Goal: Find specific page/section: Find specific page/section

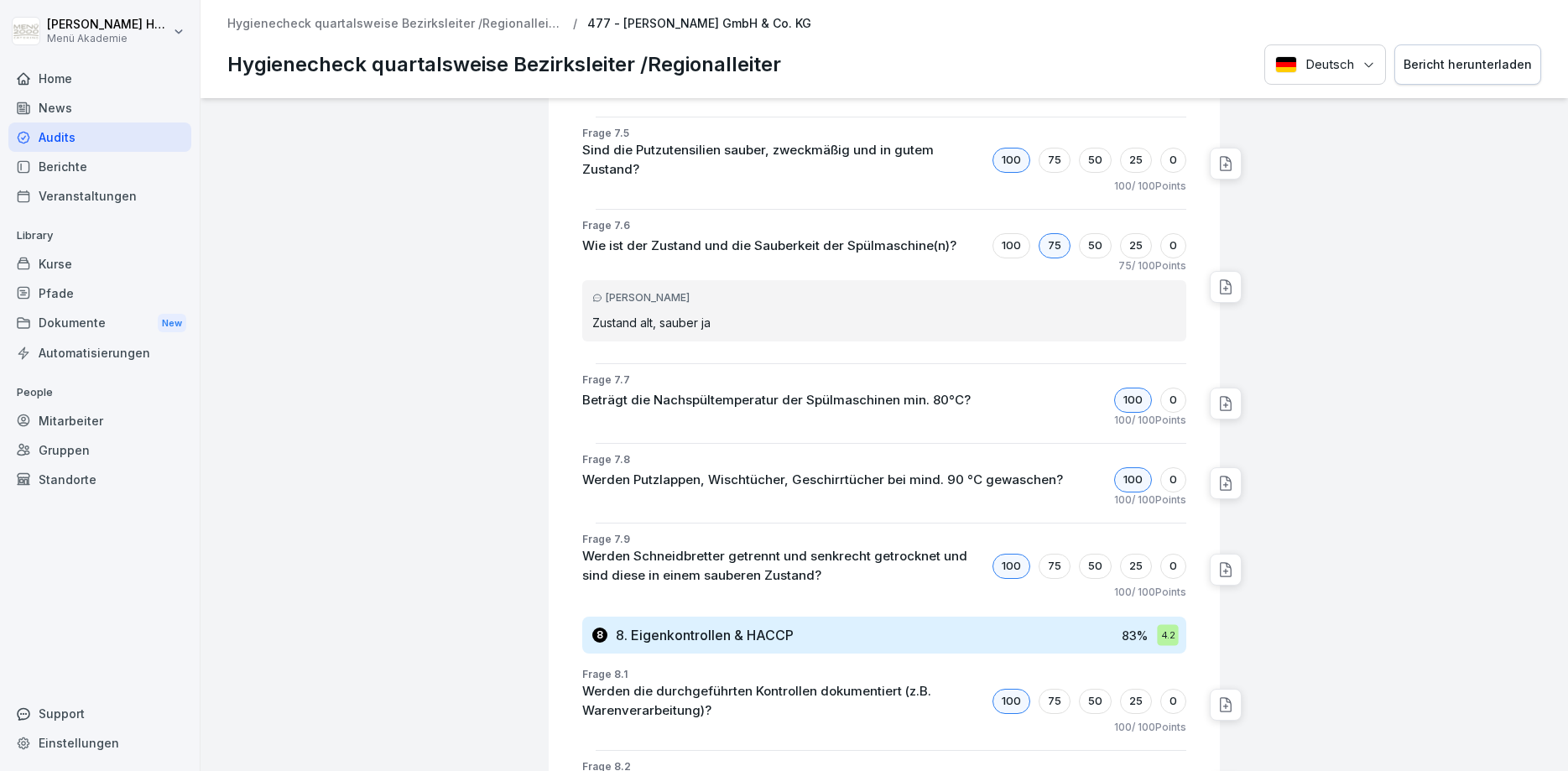
scroll to position [5076, 0]
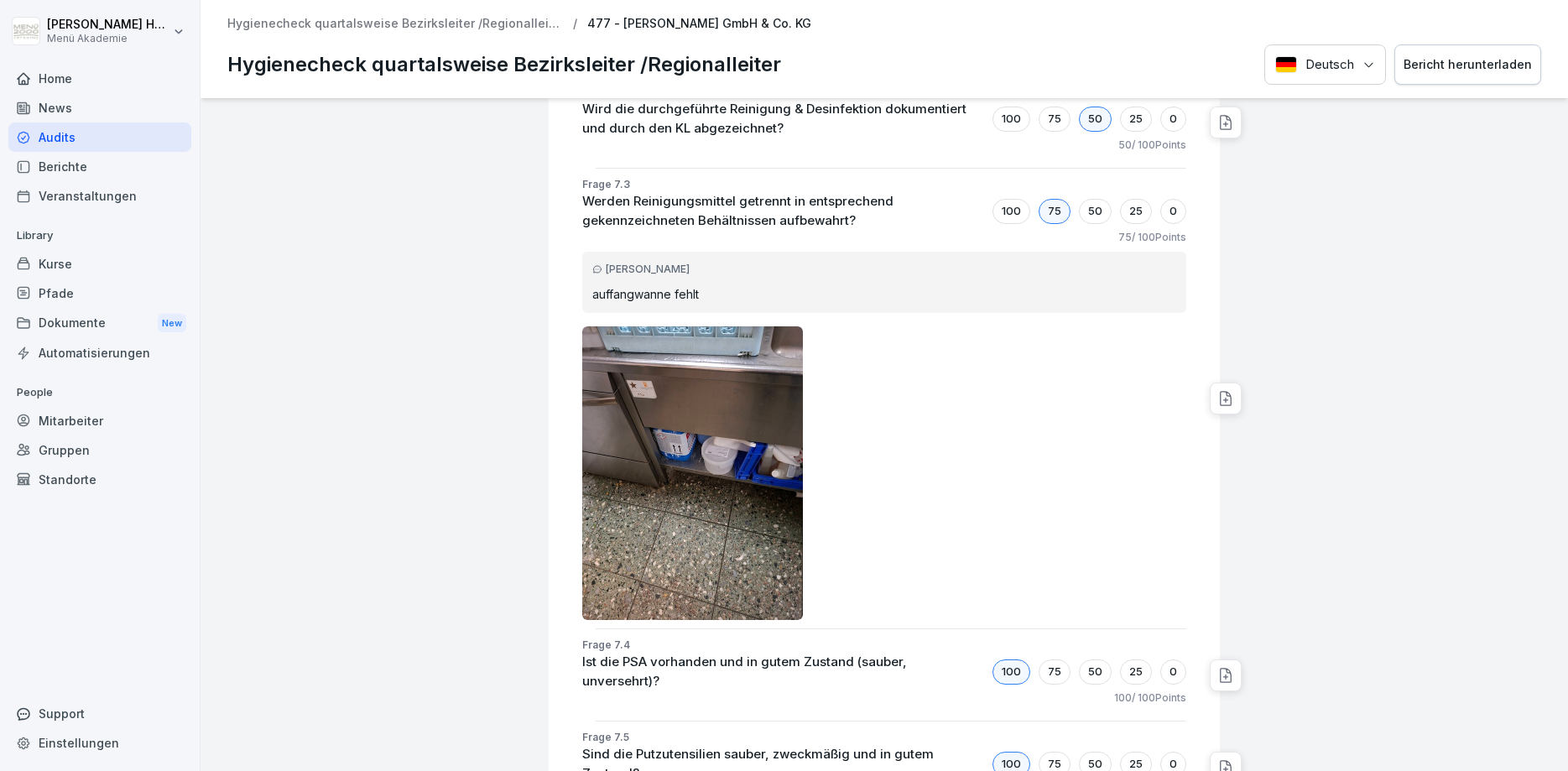
click at [71, 142] on div "Audits" at bounding box center [99, 137] width 182 height 29
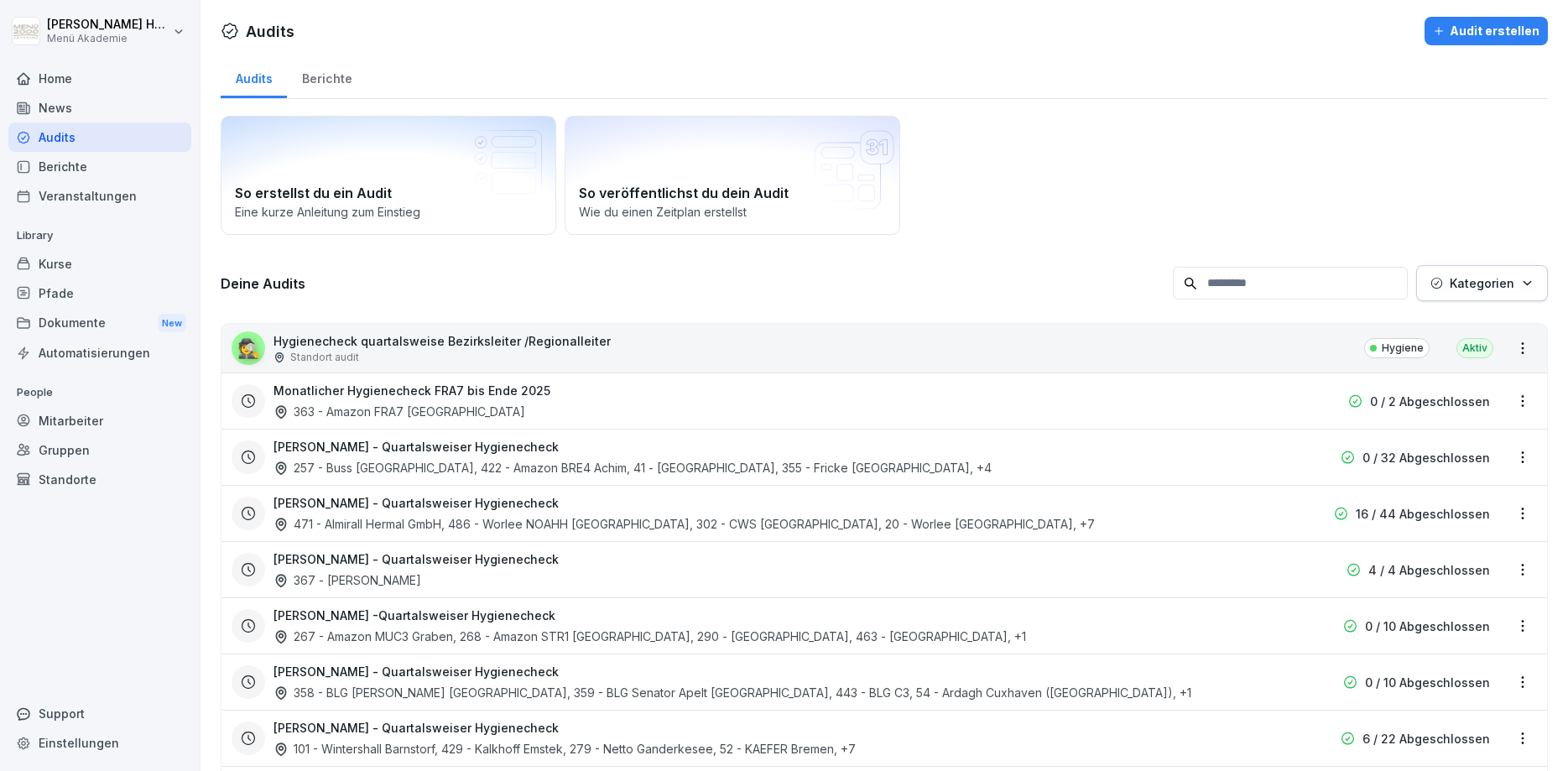
click at [324, 79] on div "Berichte" at bounding box center [326, 76] width 79 height 42
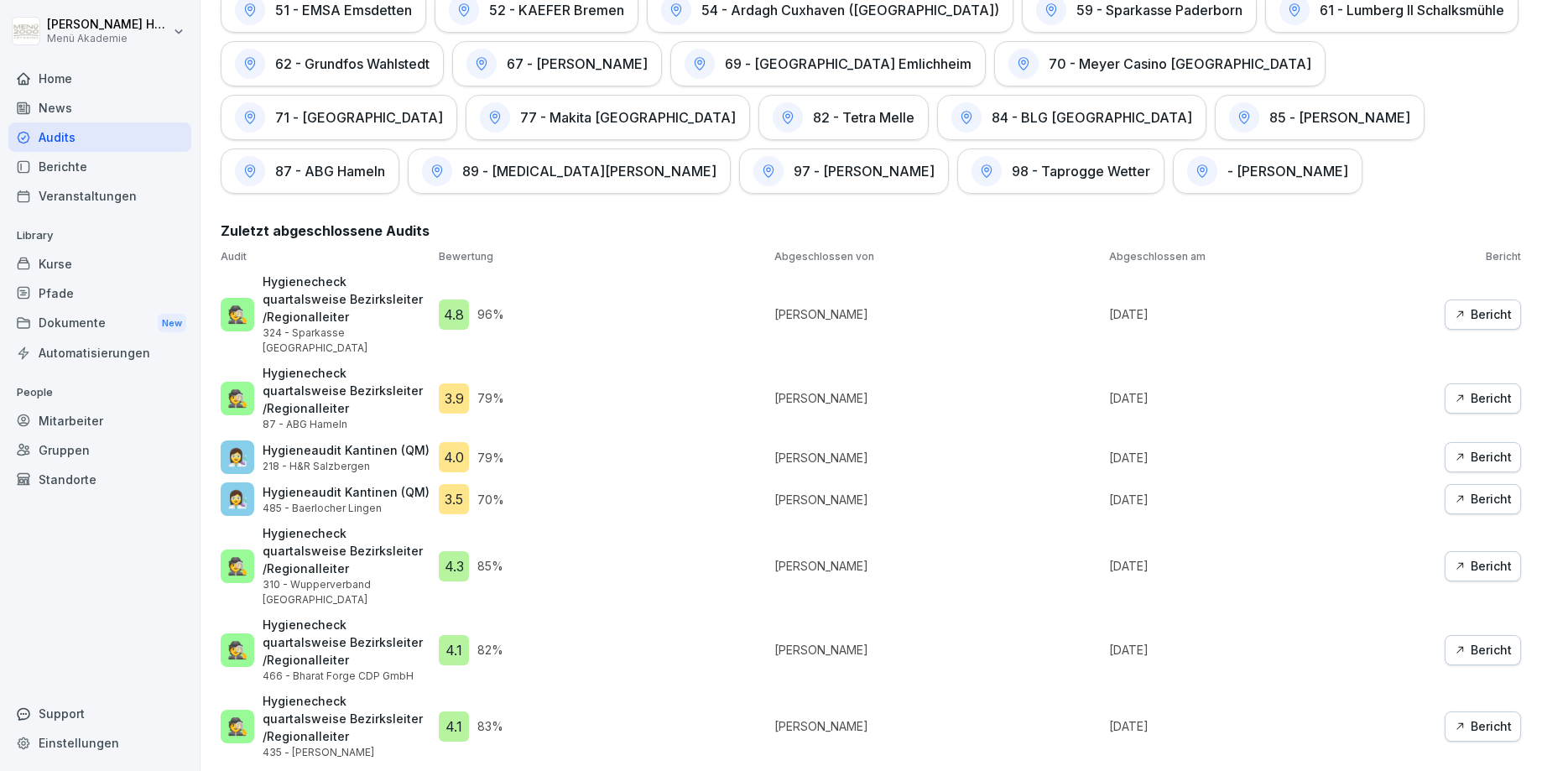
scroll to position [3623, 0]
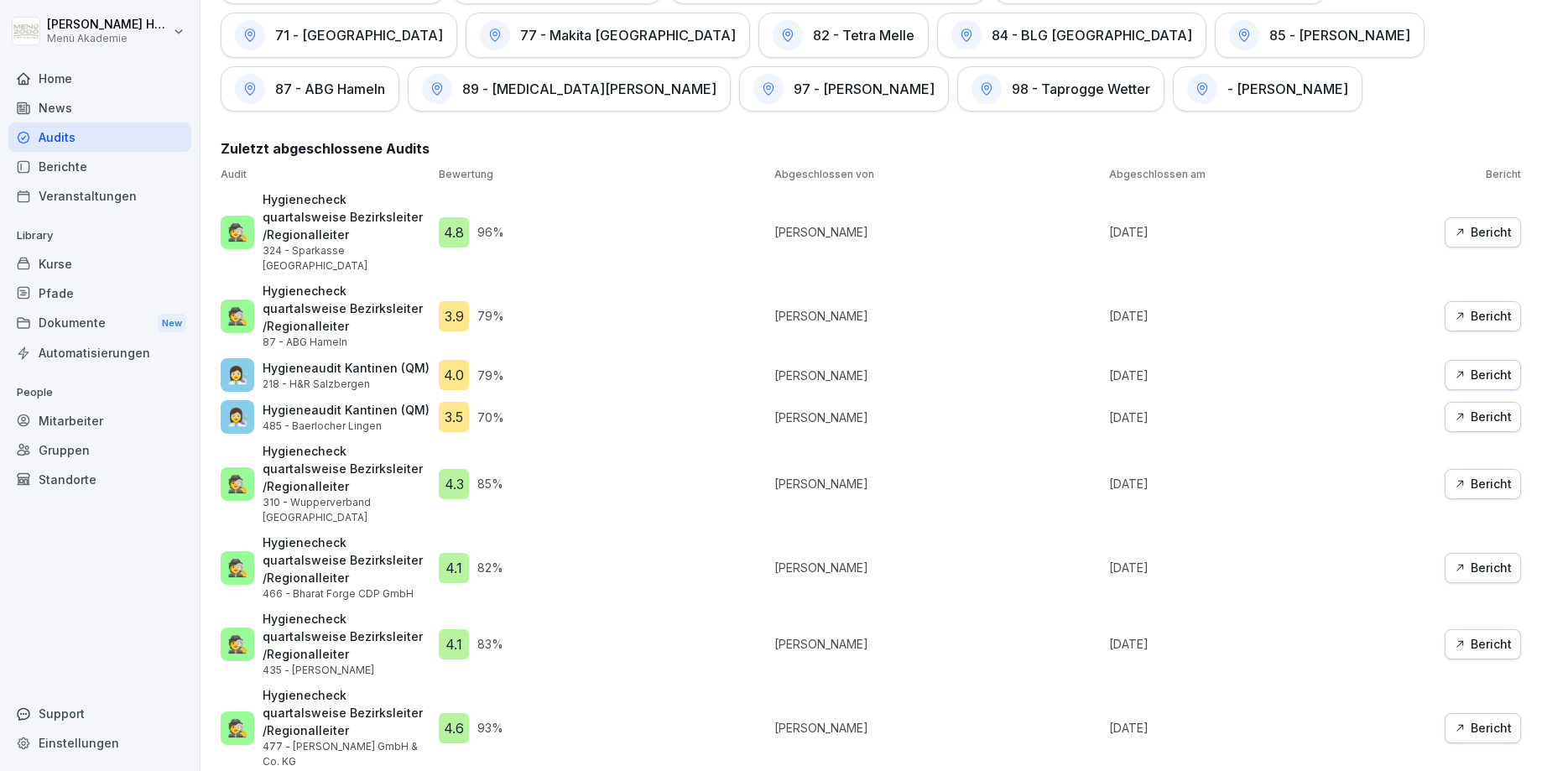
click at [1484, 407] on div "Bericht" at bounding box center [1482, 416] width 58 height 18
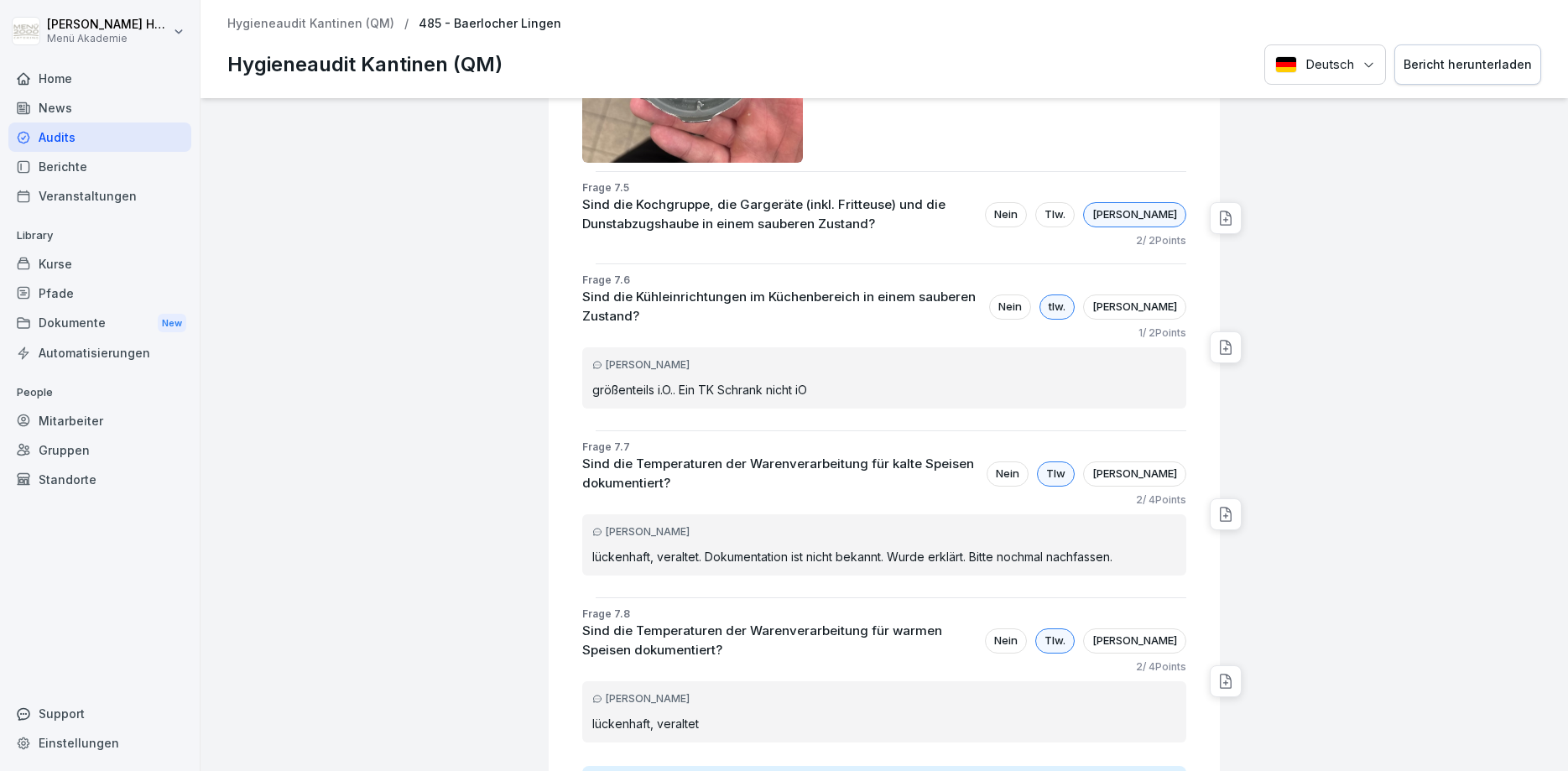
scroll to position [5531, 0]
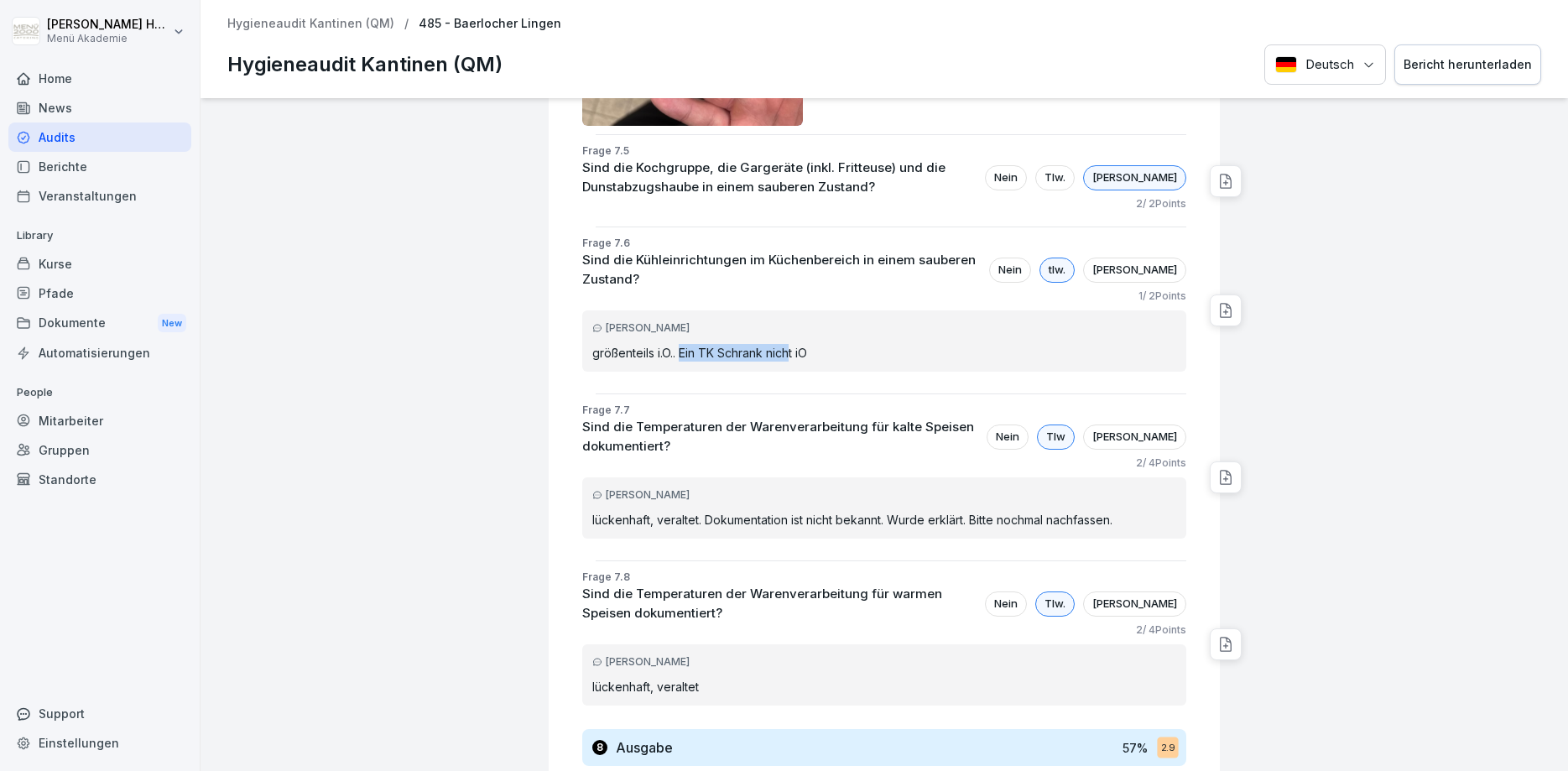
drag, startPoint x: 682, startPoint y: 264, endPoint x: 796, endPoint y: 265, distance: 114.0
click at [796, 344] on p "größenteils i.O.. Ein TK Schrank nicht iO" at bounding box center [884, 352] width 584 height 18
click at [821, 344] on p "größenteils i.O.. Ein TK Schrank nicht iO" at bounding box center [884, 352] width 584 height 18
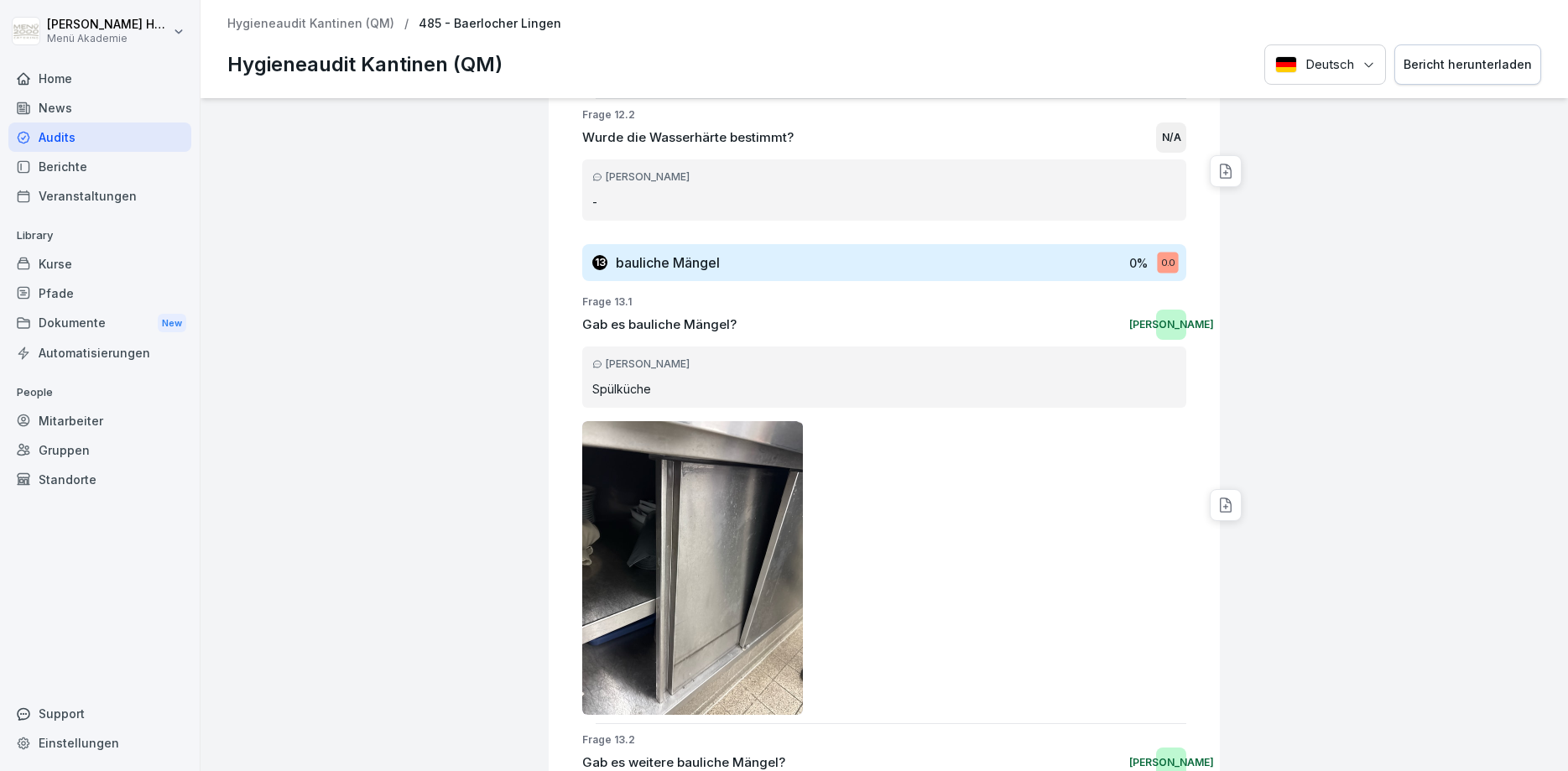
scroll to position [10391, 0]
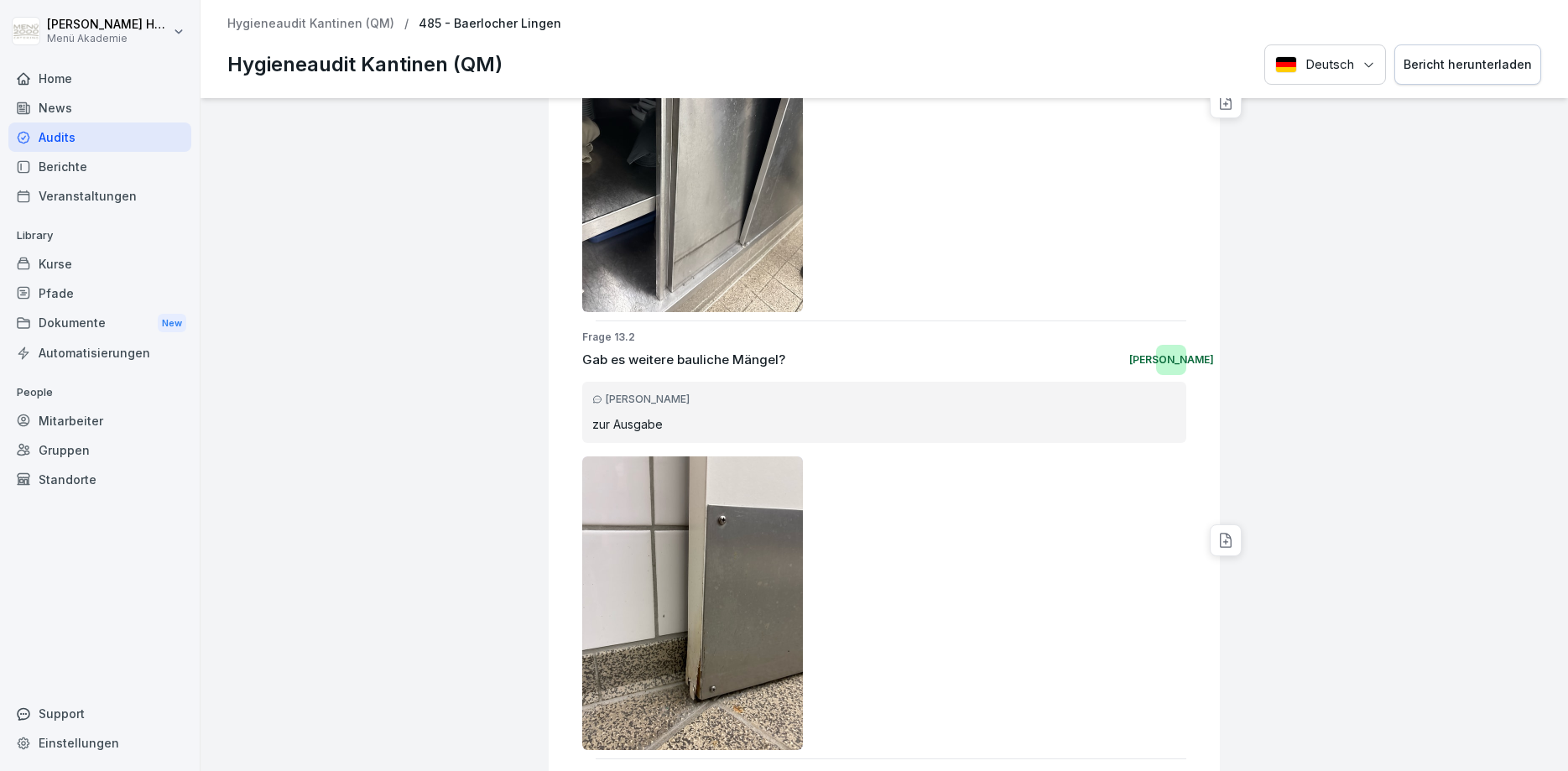
click at [641, 483] on img at bounding box center [692, 602] width 220 height 294
click at [670, 464] on img at bounding box center [692, 602] width 220 height 294
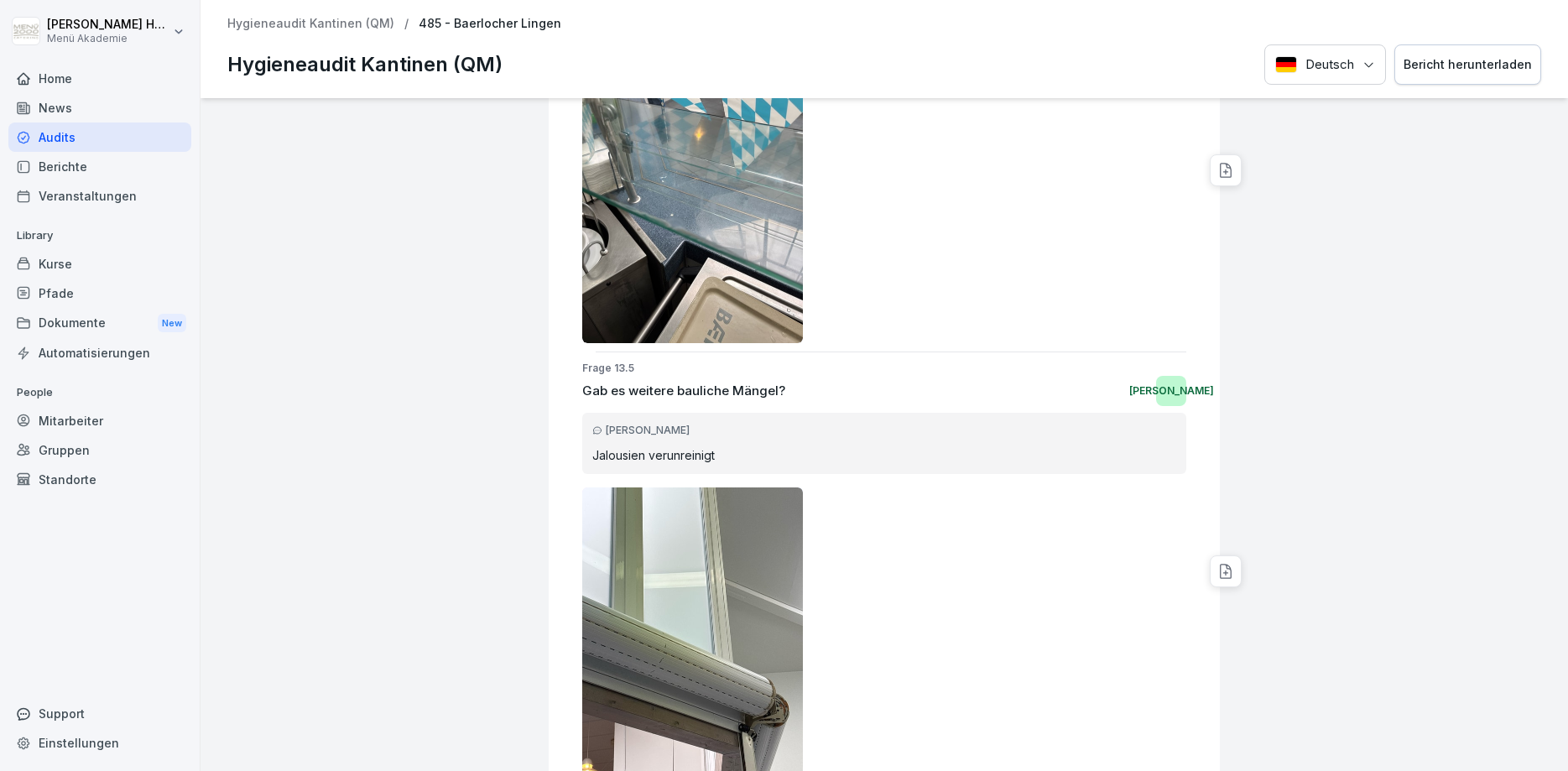
scroll to position [11196, 0]
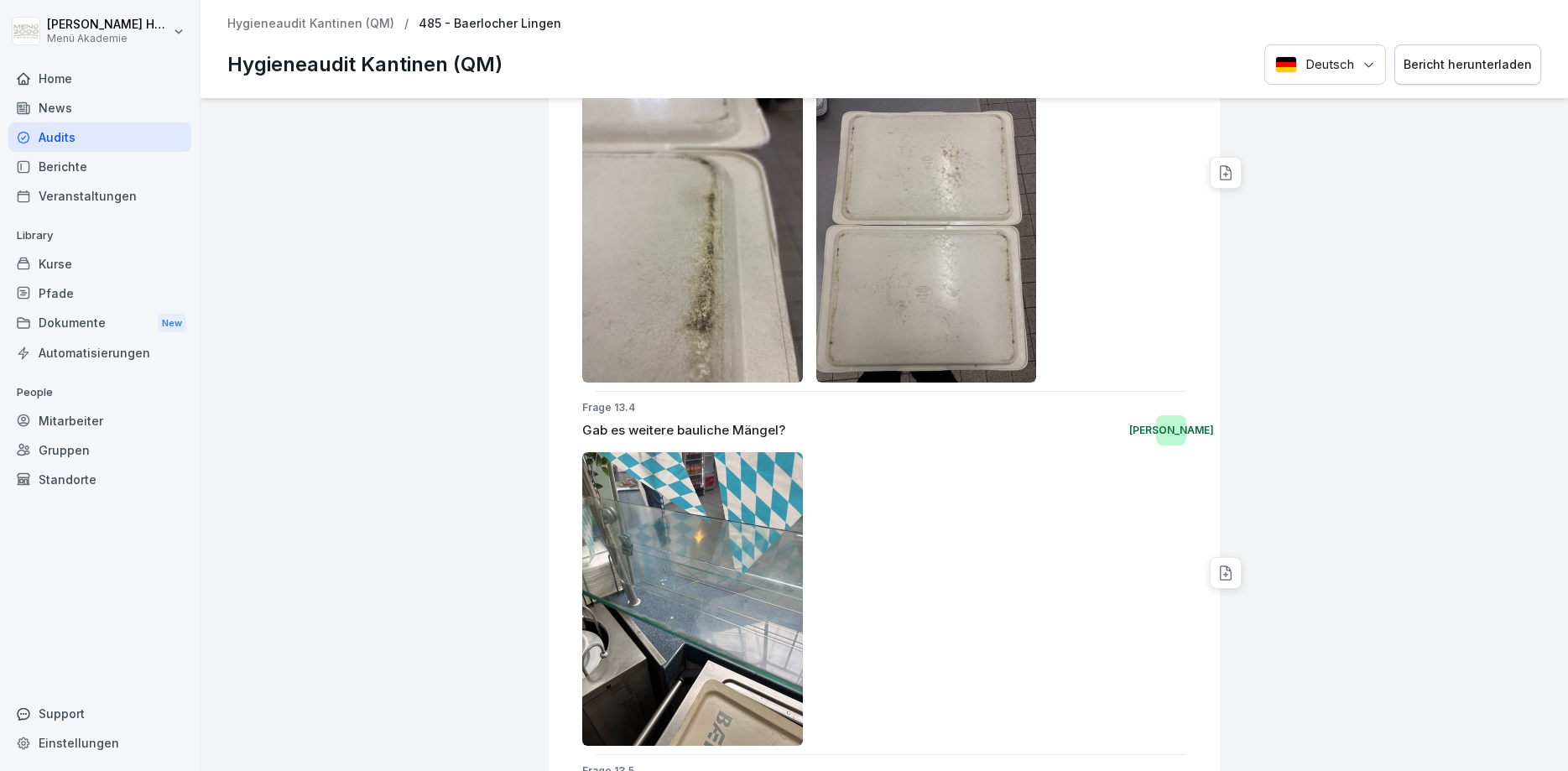
click at [689, 482] on img at bounding box center [692, 599] width 220 height 294
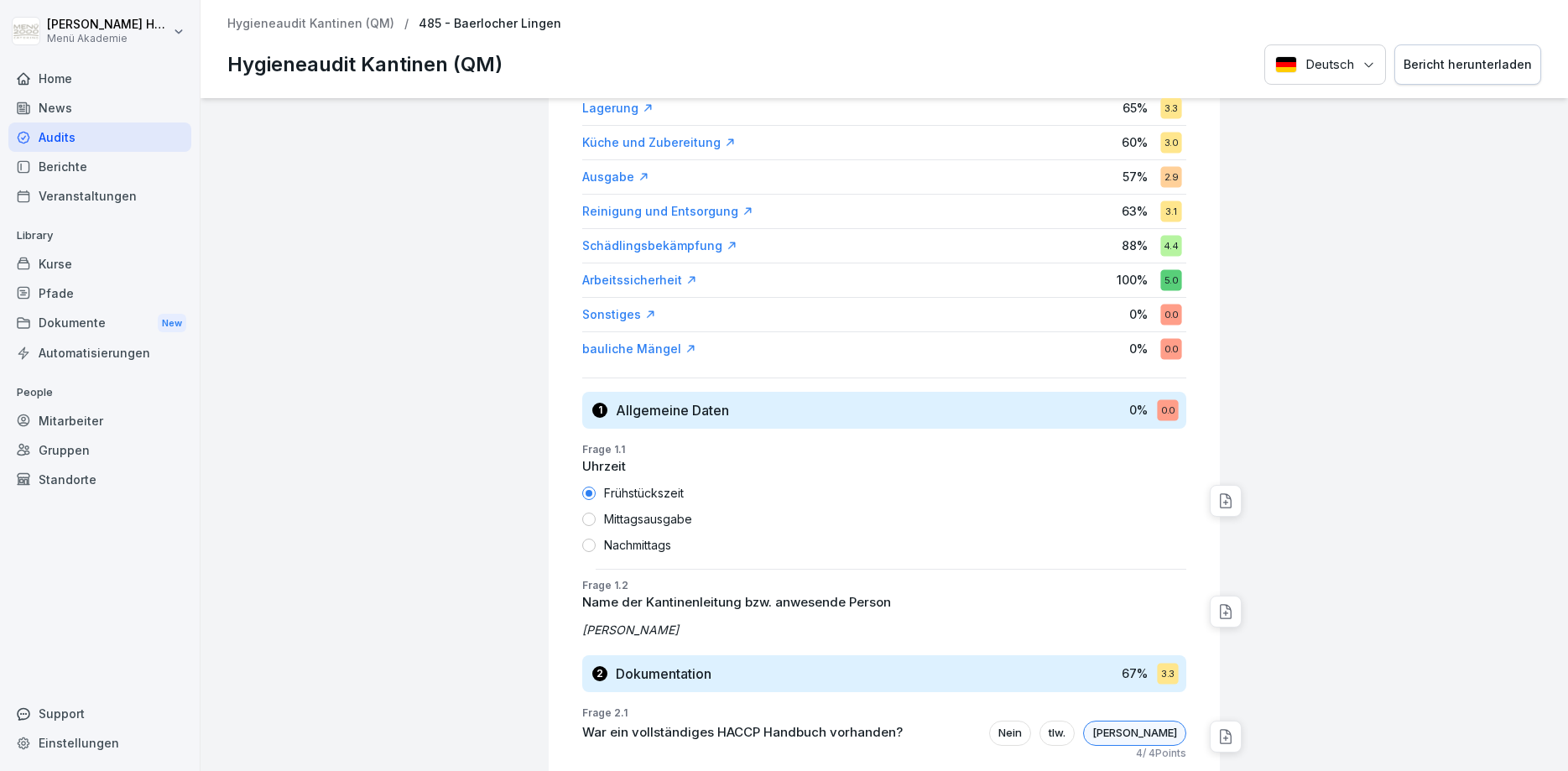
scroll to position [0, 0]
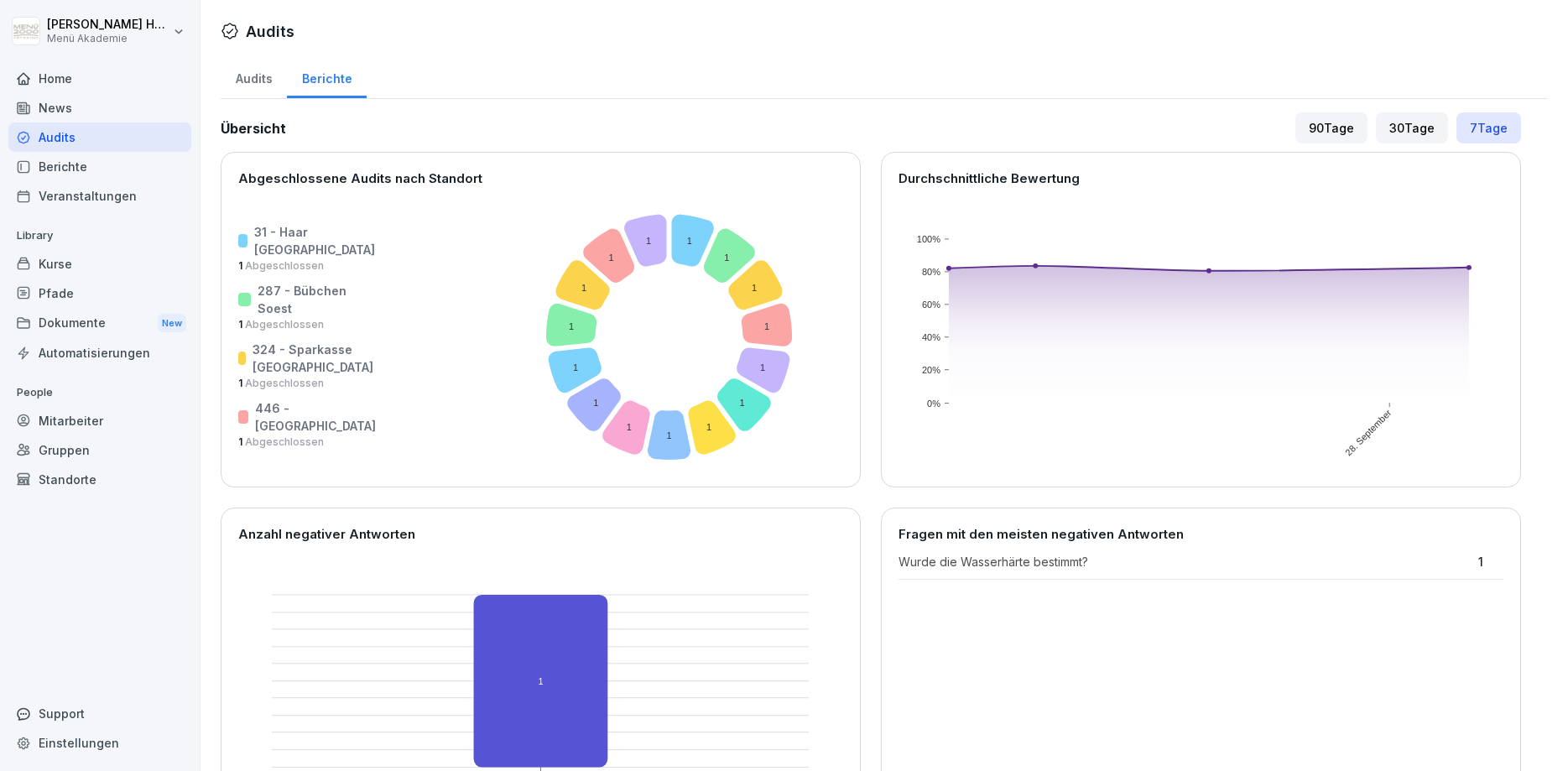
click at [332, 83] on div "Berichte" at bounding box center [326, 76] width 79 height 42
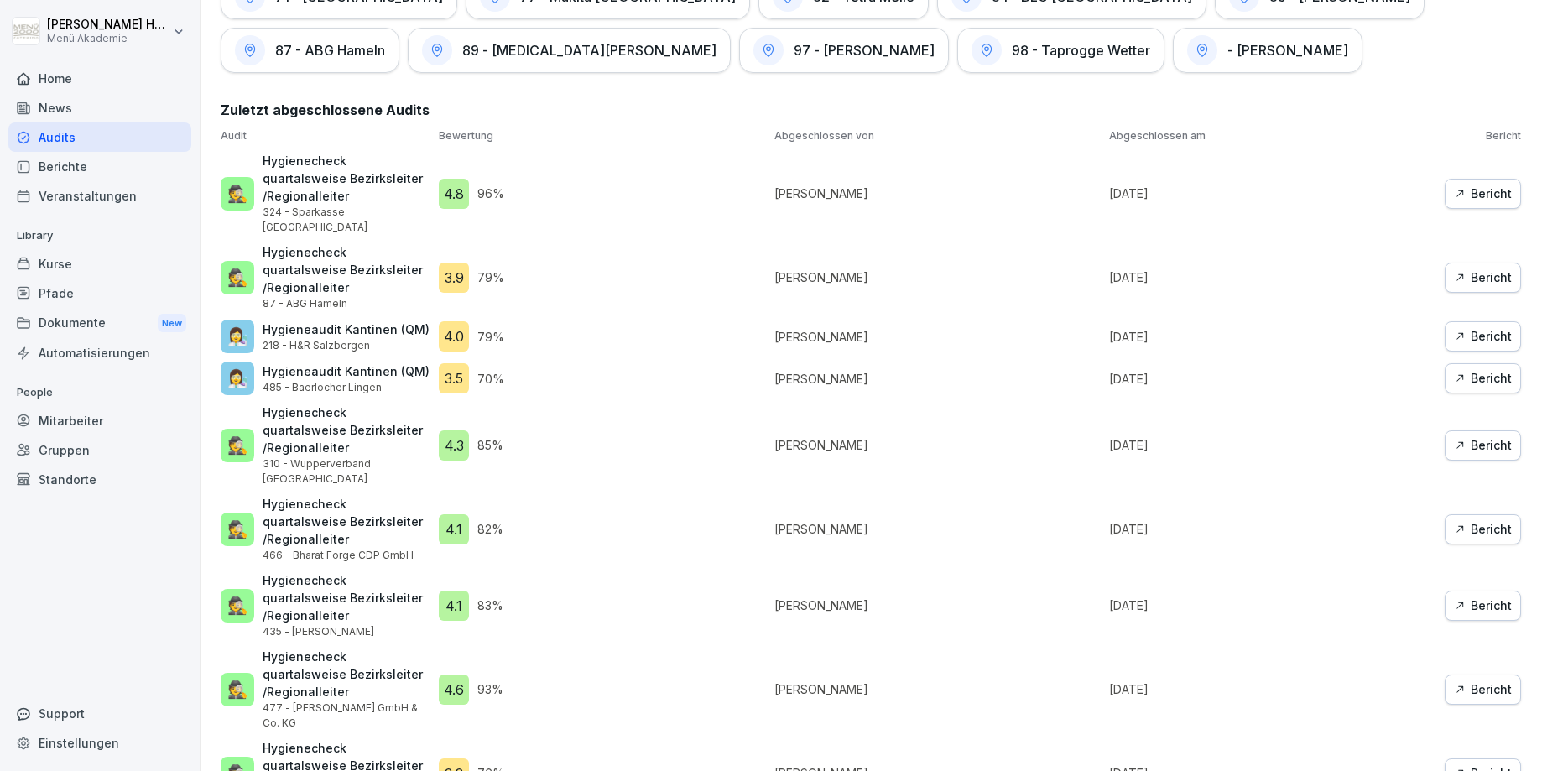
scroll to position [3259, 0]
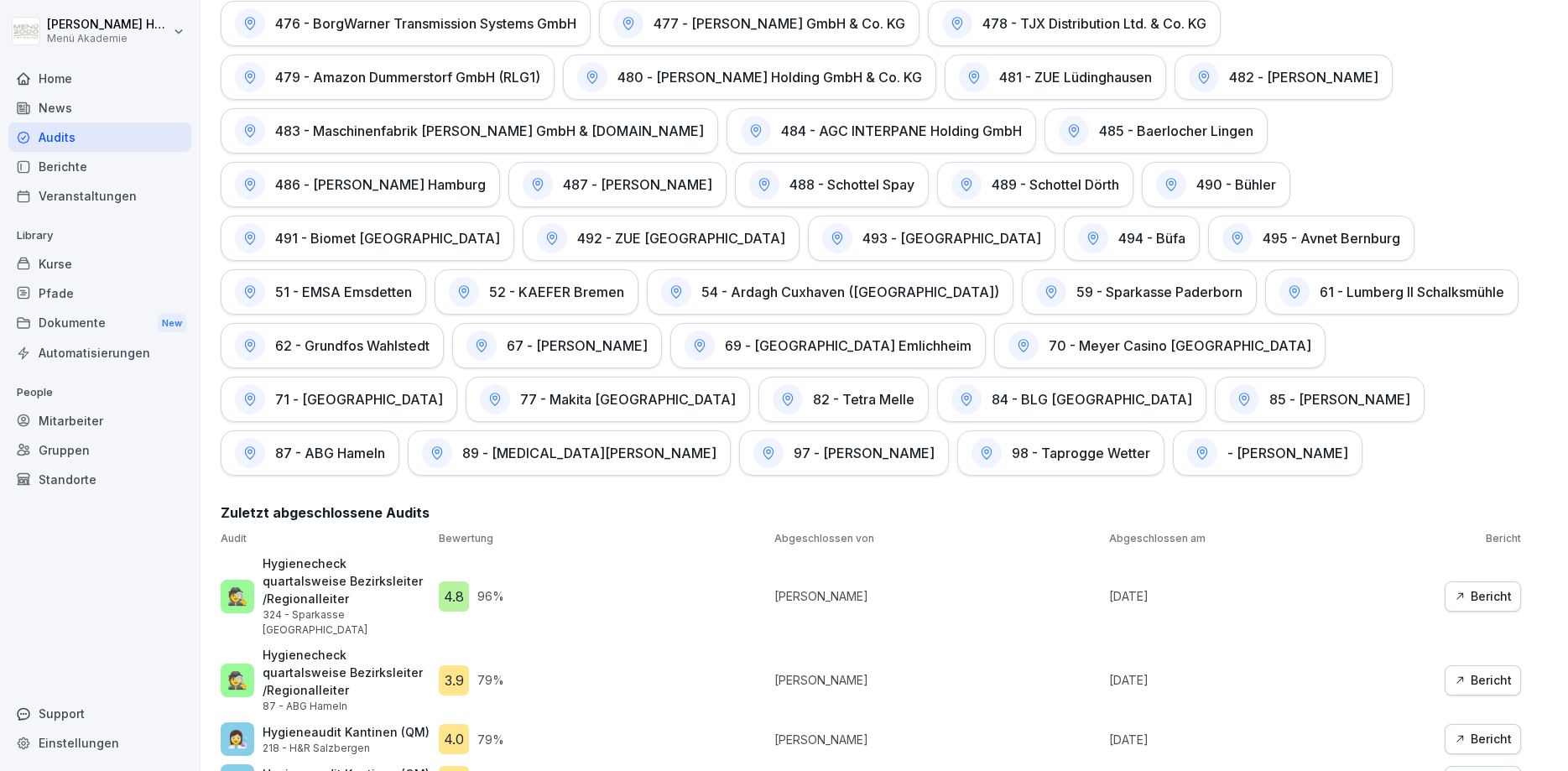
click at [1478, 730] on div "Bericht" at bounding box center [1482, 739] width 58 height 18
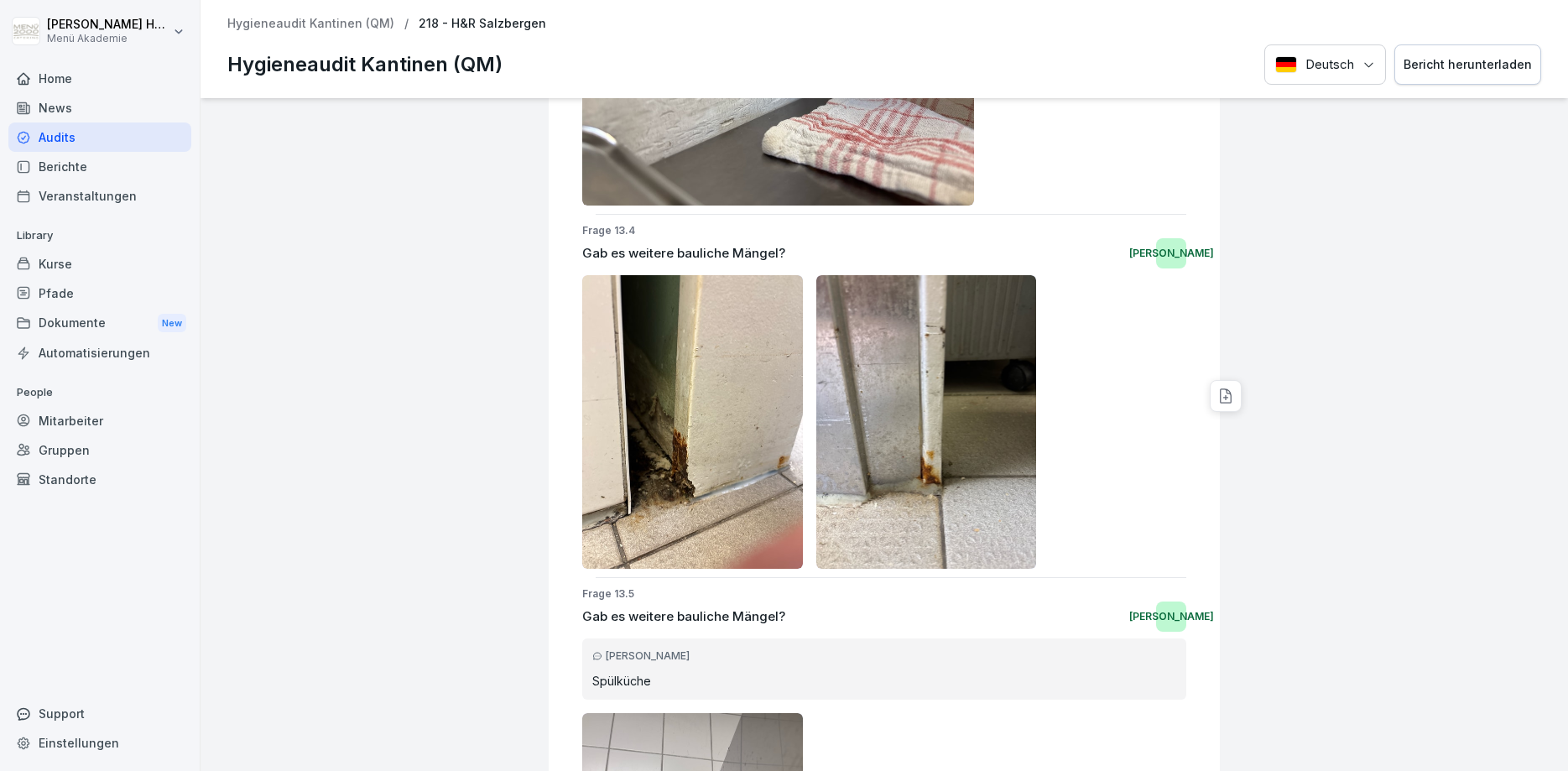
scroll to position [13452, 0]
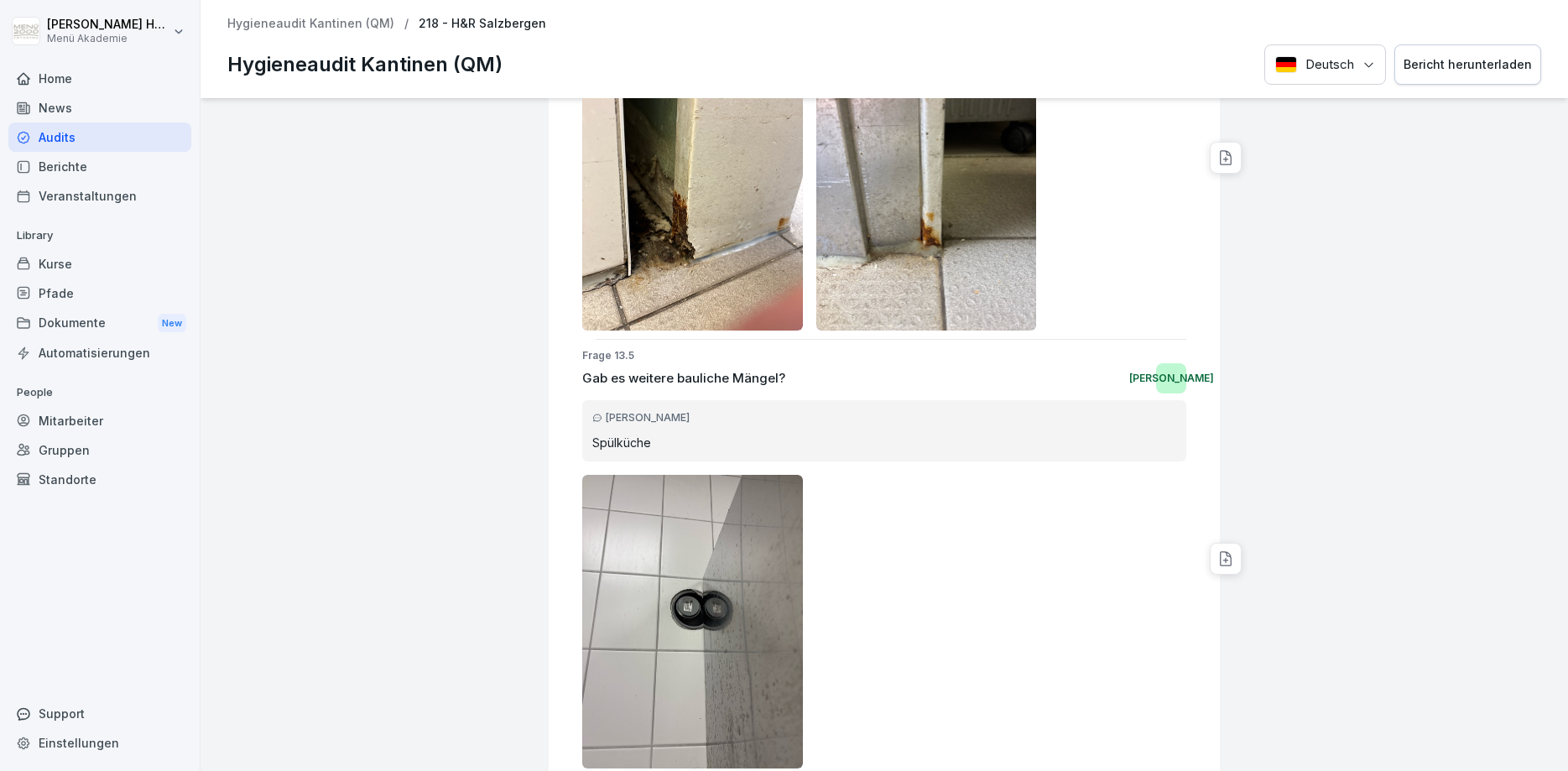
click at [711, 571] on img at bounding box center [692, 621] width 220 height 294
